Goal: Use online tool/utility: Utilize a website feature to perform a specific function

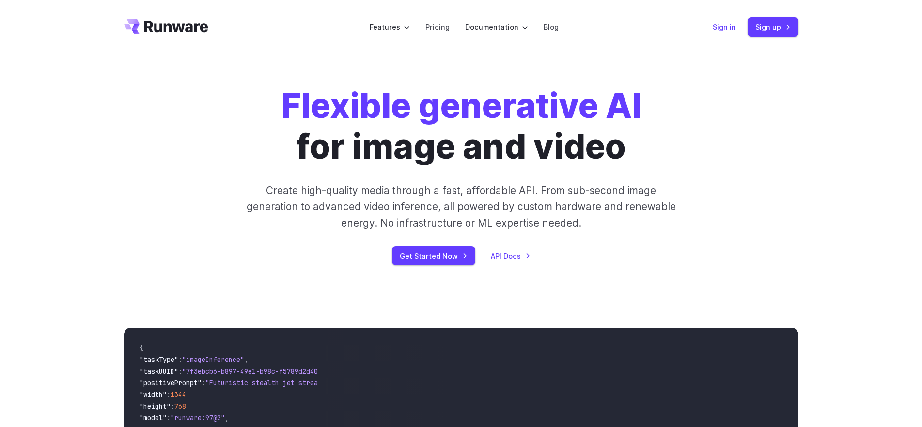
click at [723, 29] on link "Sign in" at bounding box center [724, 26] width 23 height 11
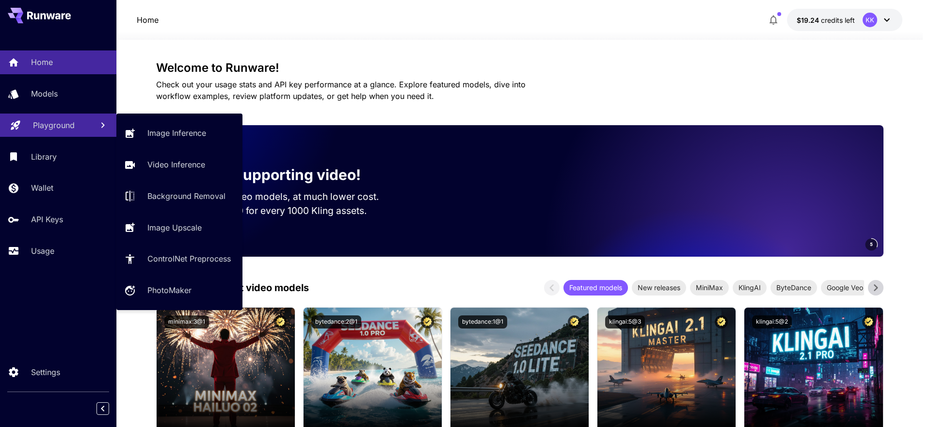
click at [73, 127] on p "Playground" at bounding box center [54, 125] width 42 height 12
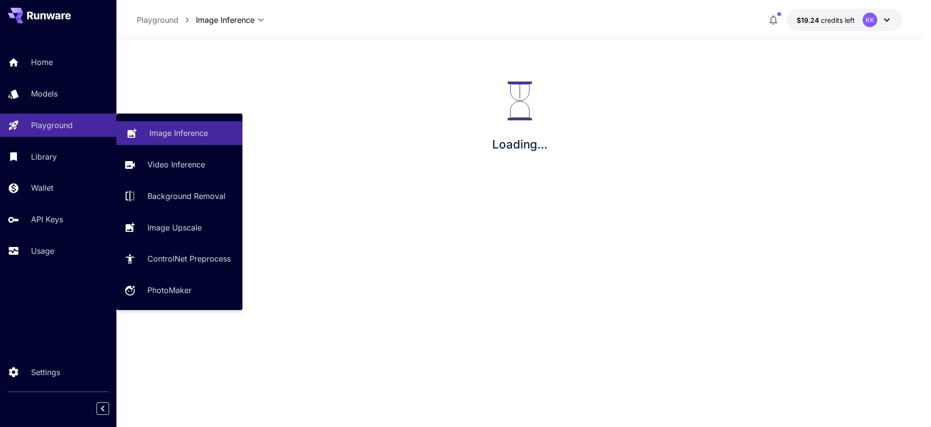
click at [174, 126] on link "Image Inference" at bounding box center [179, 133] width 126 height 24
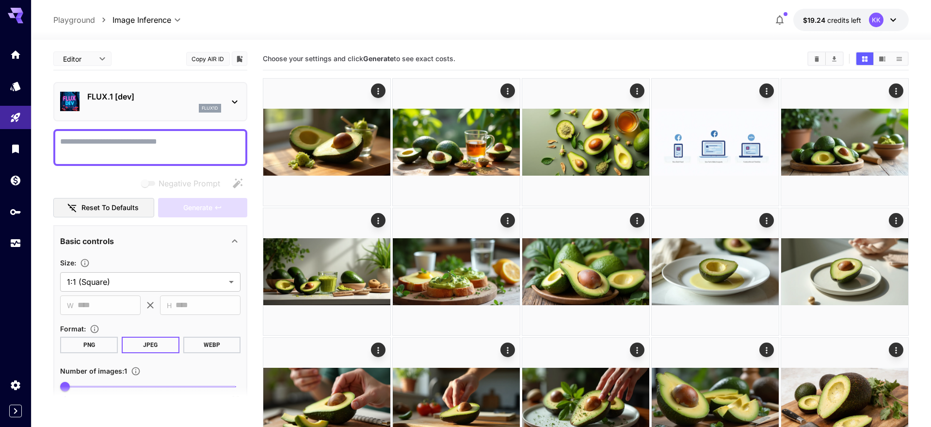
click at [157, 95] on p "FLUX.1 [dev]" at bounding box center [154, 97] width 134 height 12
type input "**********"
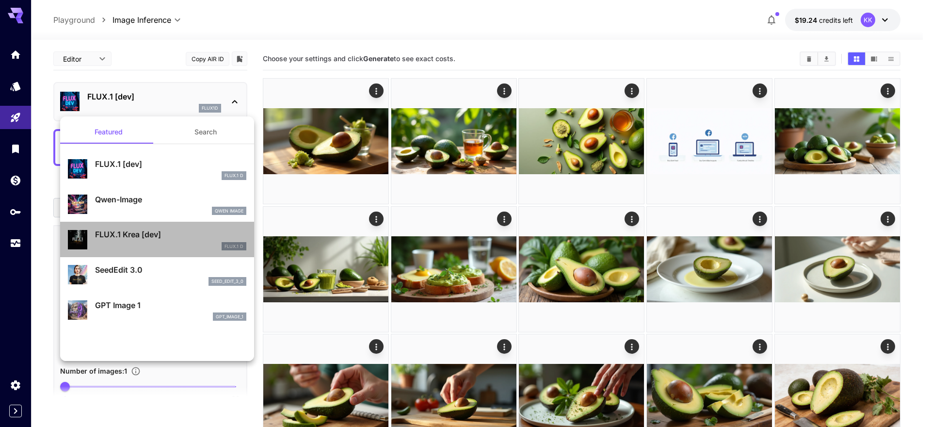
click at [172, 233] on p "FLUX.1 Krea [dev]" at bounding box center [170, 234] width 151 height 12
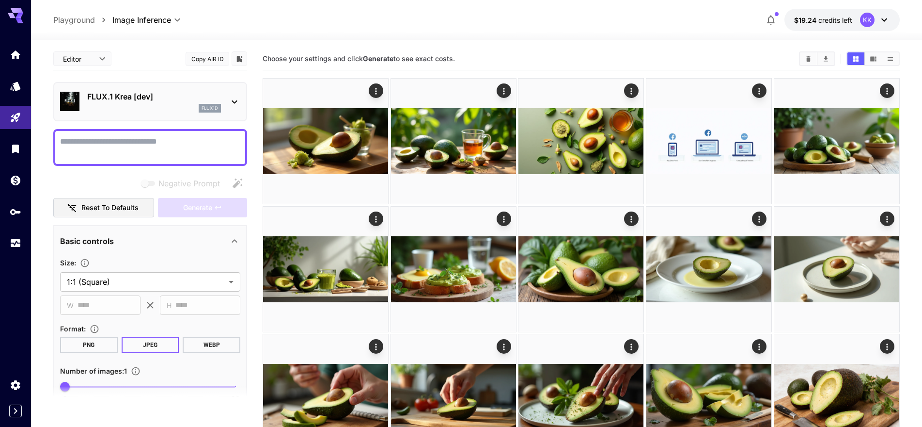
scroll to position [194, 0]
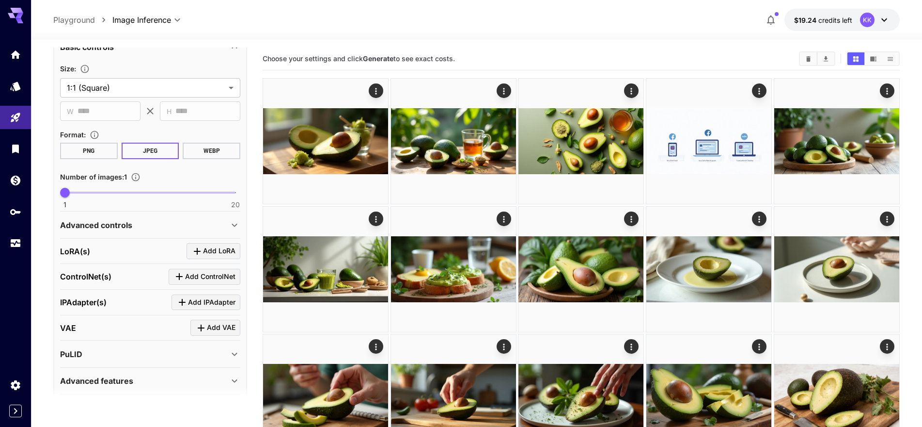
click at [211, 248] on span "Add LoRA" at bounding box center [219, 251] width 32 height 12
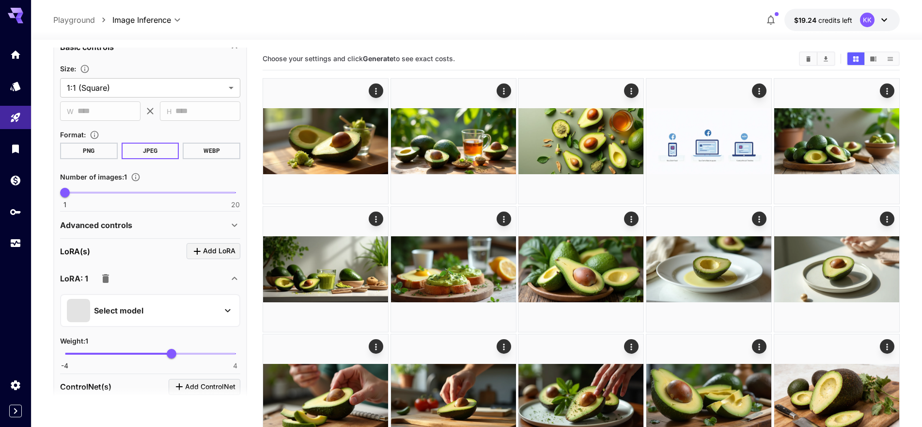
click at [134, 313] on p "Select model" at bounding box center [118, 310] width 49 height 12
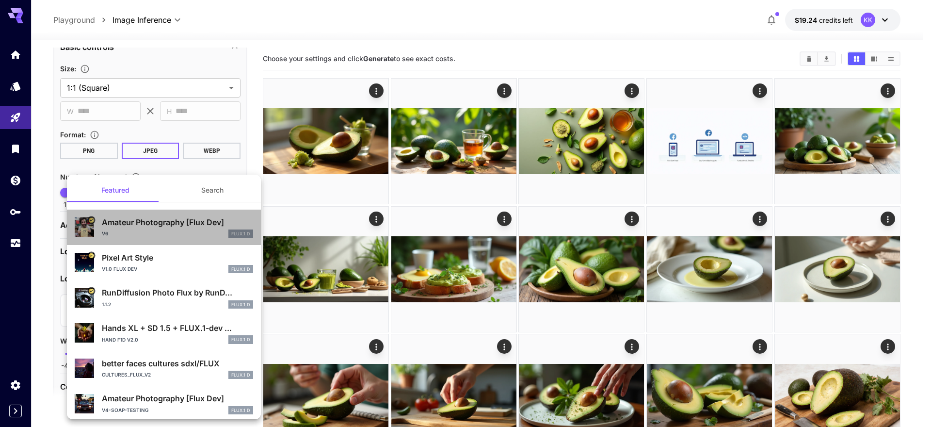
click at [184, 226] on p "Amateur Photography [Flux Dev]" at bounding box center [177, 222] width 151 height 12
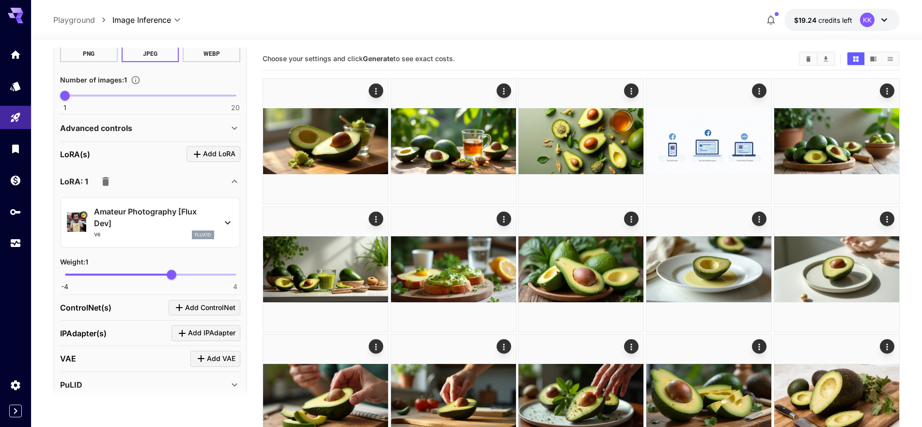
scroll to position [357, 0]
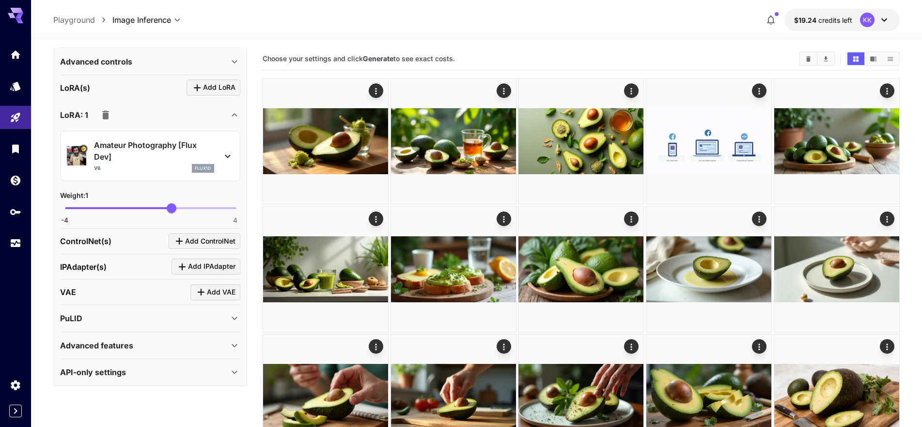
click at [201, 240] on span "Add ControlNet" at bounding box center [210, 241] width 50 height 12
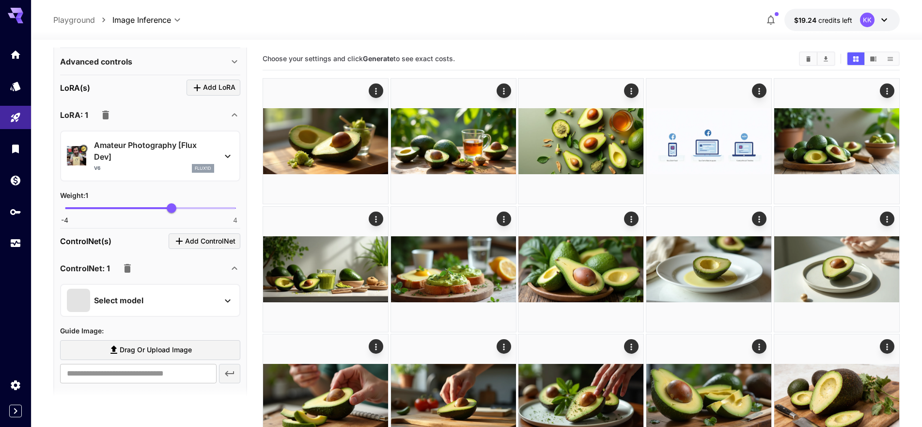
click at [190, 300] on div "Select model" at bounding box center [142, 299] width 151 height 23
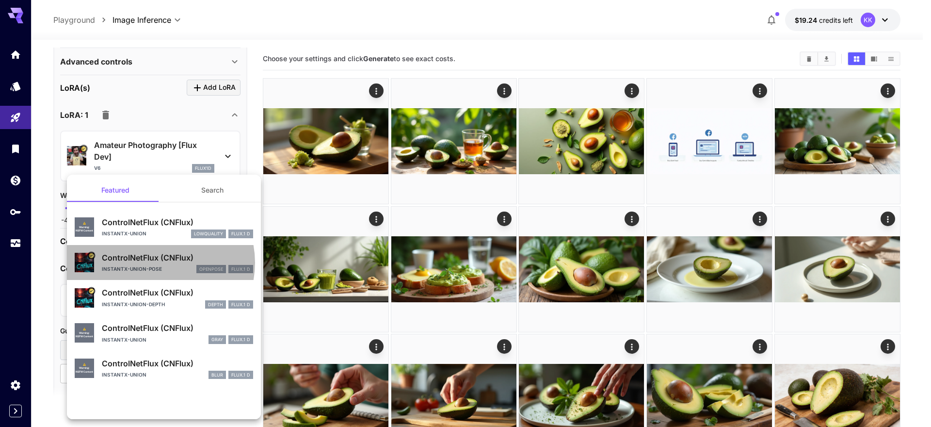
click at [156, 263] on p "ControlNetFlux (CNFlux)" at bounding box center [177, 258] width 151 height 12
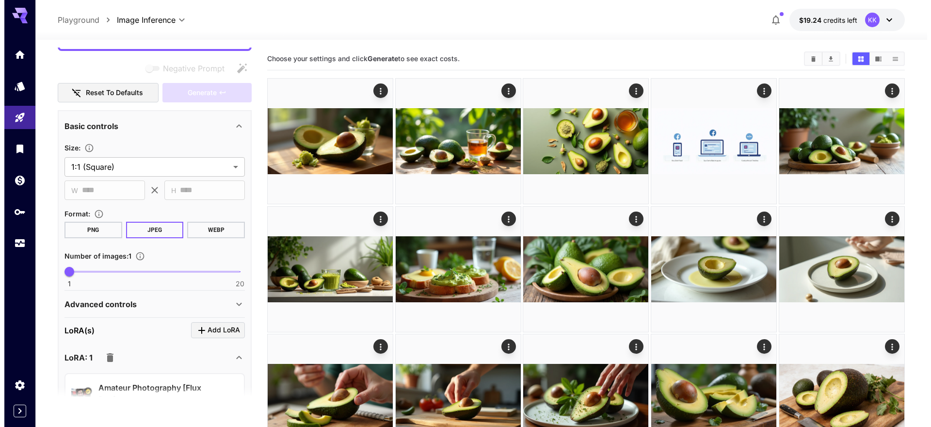
scroll to position [0, 0]
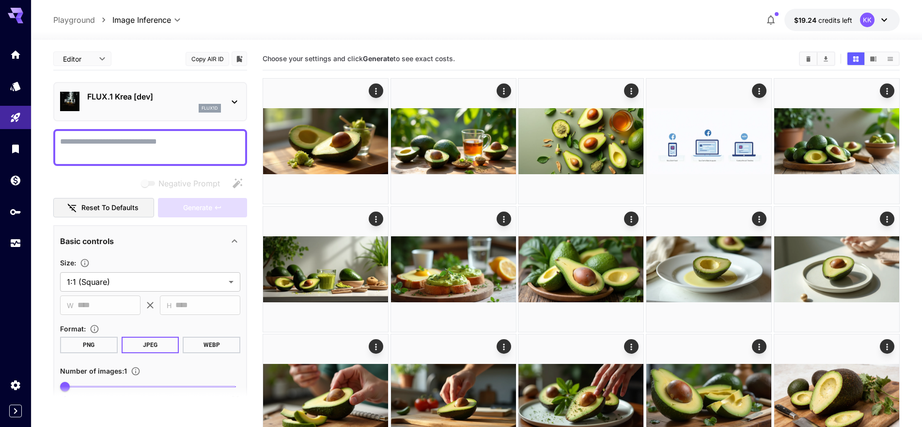
click at [147, 143] on textarea "Negative Prompt" at bounding box center [150, 147] width 180 height 23
paste textarea "**********"
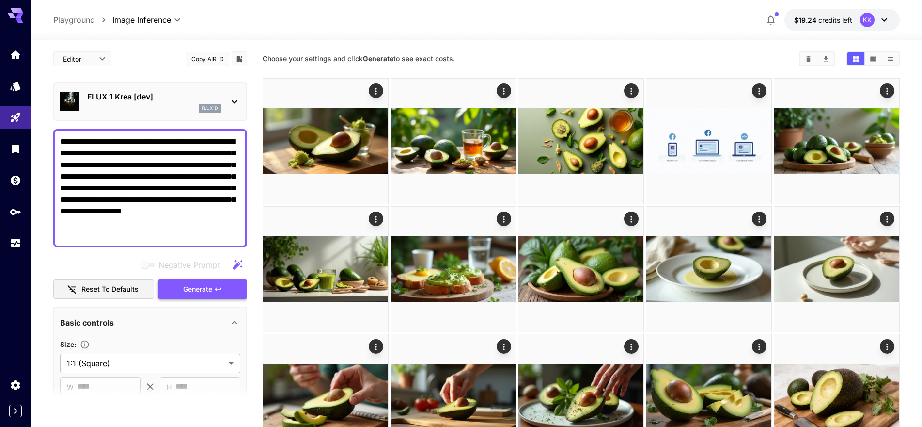
click at [197, 289] on span "Generate" at bounding box center [197, 289] width 29 height 12
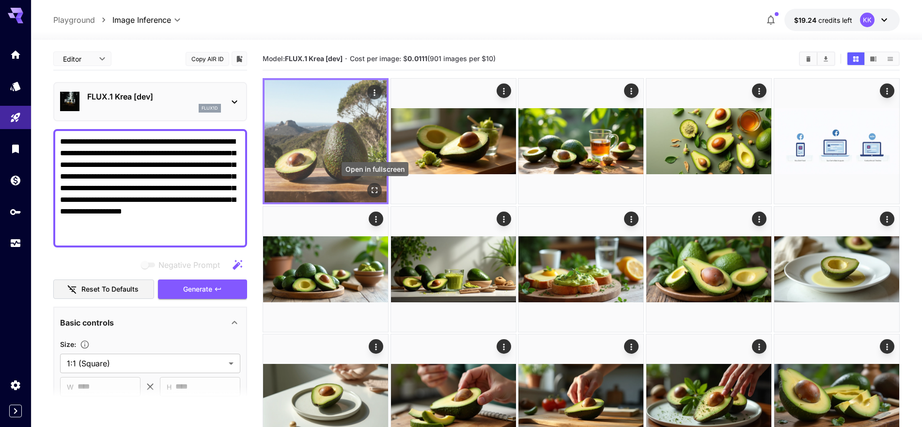
click at [371, 188] on icon "Open in fullscreen" at bounding box center [375, 190] width 10 height 10
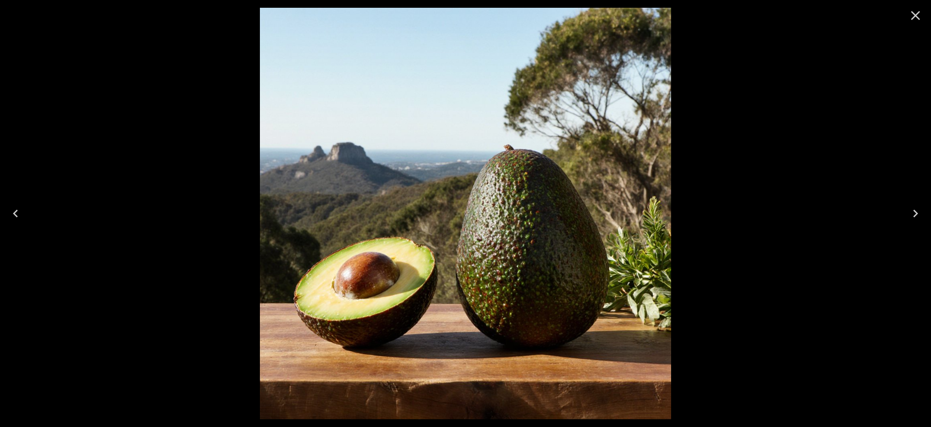
click at [916, 15] on icon "Close" at bounding box center [915, 15] width 9 height 9
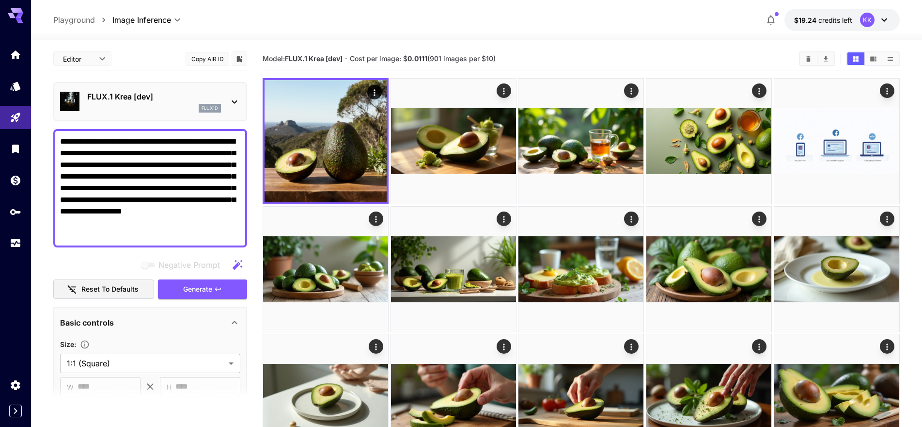
click at [213, 154] on textarea "**********" at bounding box center [150, 188] width 180 height 105
paste textarea
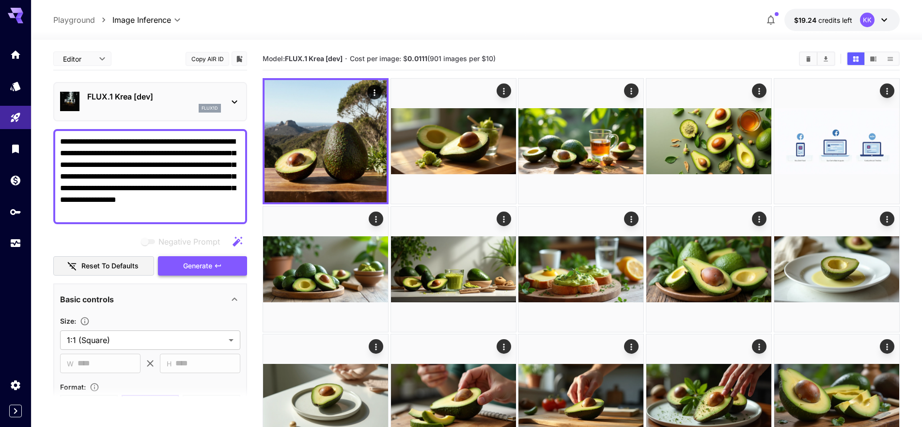
type textarea "**********"
click at [205, 266] on span "Generate" at bounding box center [197, 266] width 29 height 12
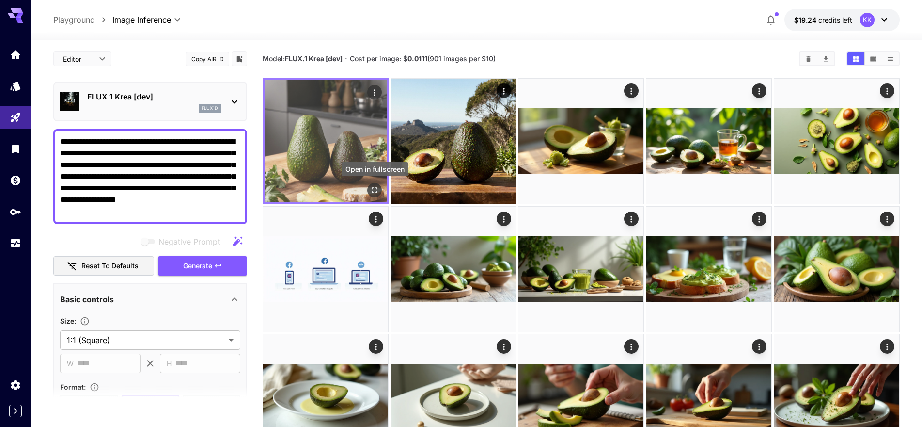
click at [376, 187] on icon "Open in fullscreen" at bounding box center [375, 190] width 10 height 10
